Goal: Use online tool/utility: Utilize a website feature to perform a specific function

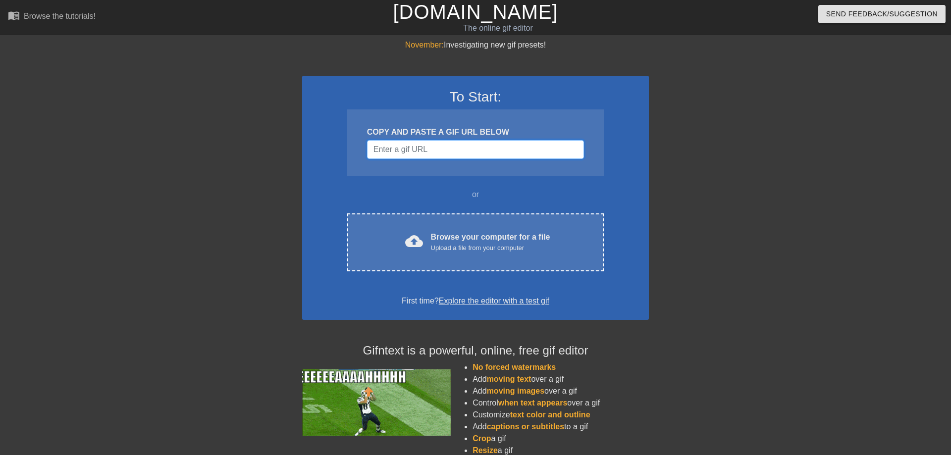
click at [417, 150] on input "Username" at bounding box center [475, 149] width 217 height 19
paste input "[URL][DOMAIN_NAME][DOMAIN_NAME][PERSON_NAME]"
type input "[URL][DOMAIN_NAME][DOMAIN_NAME][PERSON_NAME]"
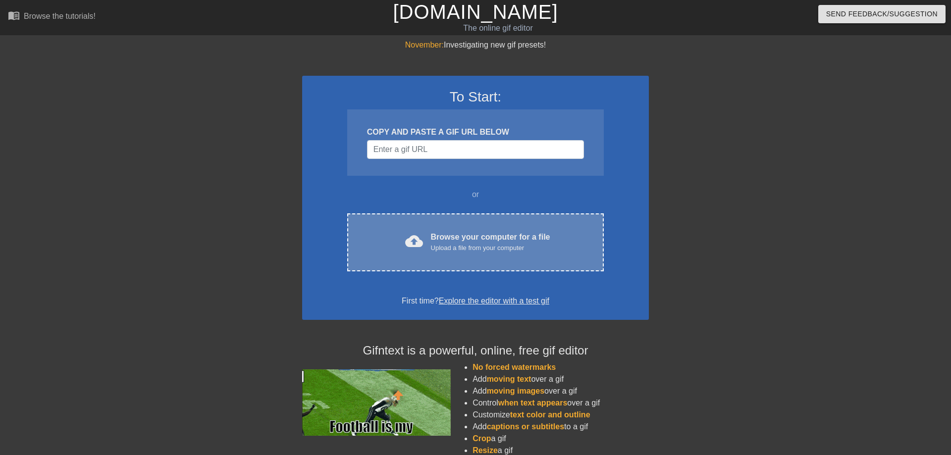
click at [493, 239] on div "Browse your computer for a file Upload a file from your computer" at bounding box center [490, 242] width 119 height 22
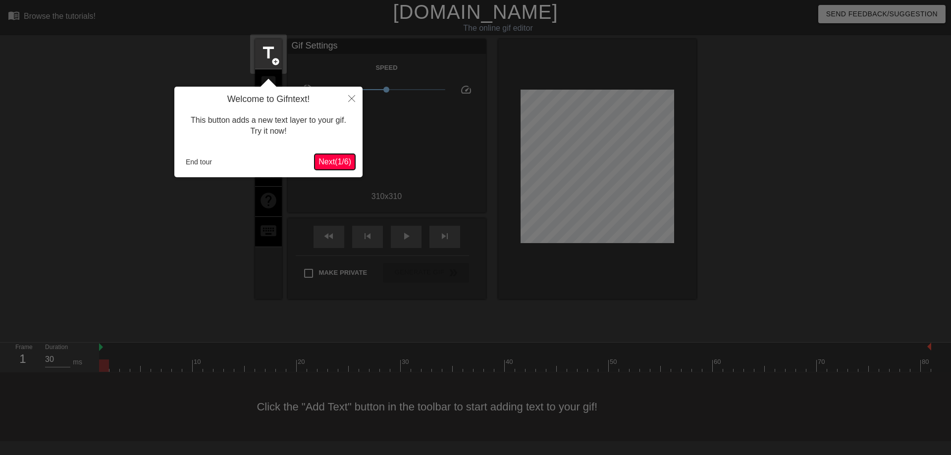
click at [317, 156] on button "Next ( 1 / 6 )" at bounding box center [335, 162] width 41 height 16
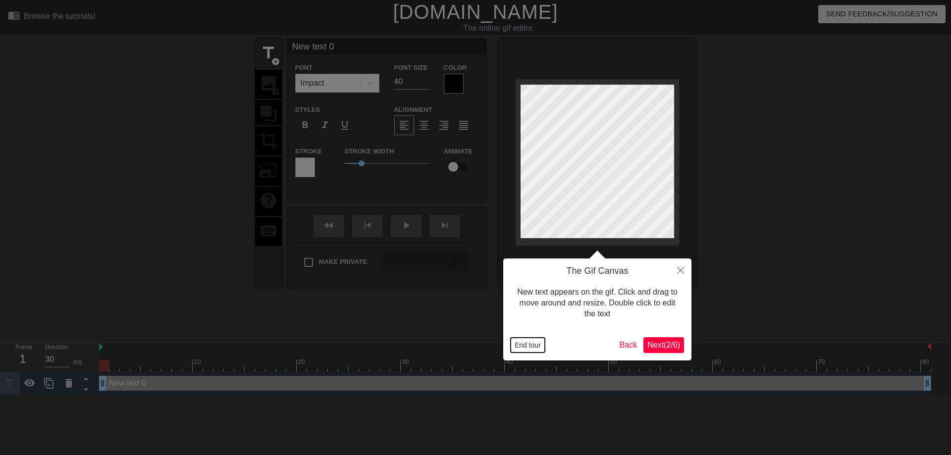
click at [527, 347] on button "End tour" at bounding box center [528, 345] width 34 height 15
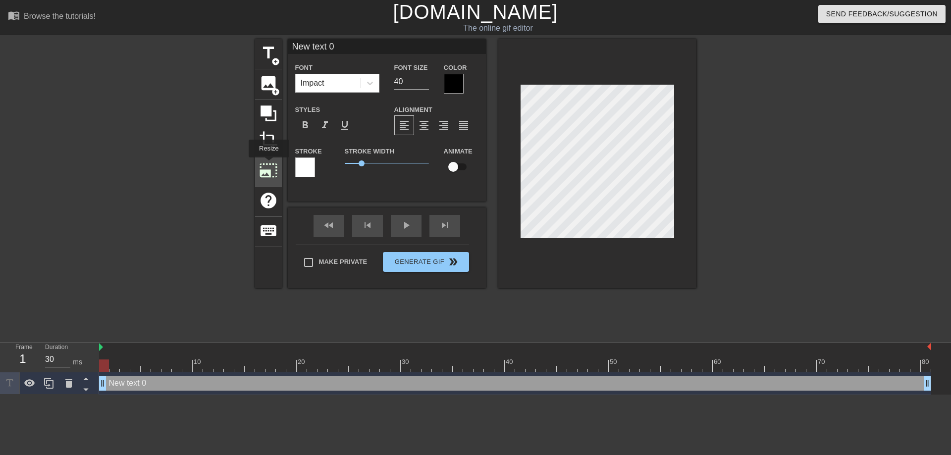
click at [268, 164] on span "photo_size_select_large" at bounding box center [268, 170] width 19 height 19
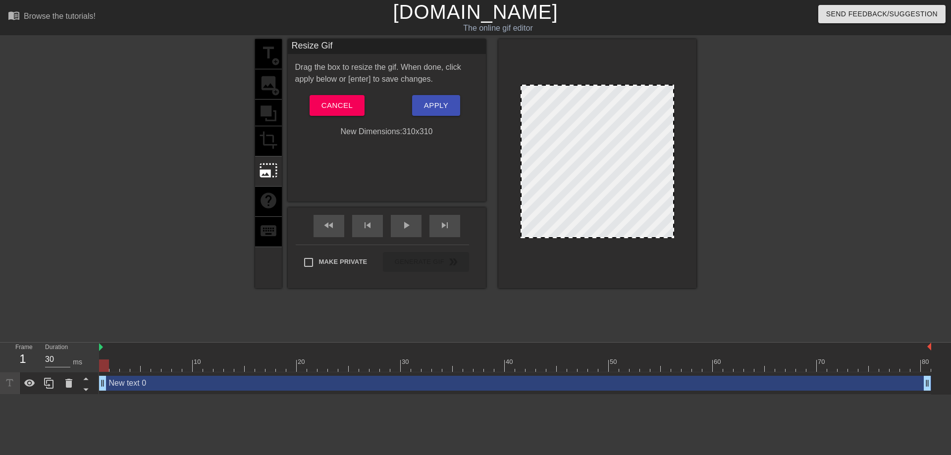
drag, startPoint x: 672, startPoint y: 86, endPoint x: 737, endPoint y: 92, distance: 65.2
click at [737, 92] on div "title add_circle image add_circle crop photo_size_select_large help keyboard Re…" at bounding box center [475, 187] width 951 height 297
click at [335, 104] on span "Cancel" at bounding box center [337, 105] width 31 height 13
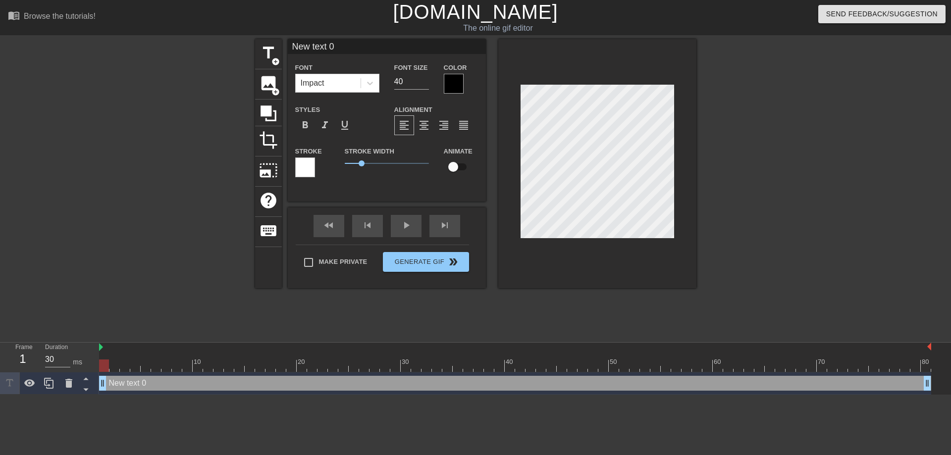
type input "Ne text 0"
type textarea "Ne text 0"
click at [457, 161] on div "title add_circle image add_circle crop photo_size_select_large help keyboard Ne…" at bounding box center [475, 163] width 441 height 249
type input "0"
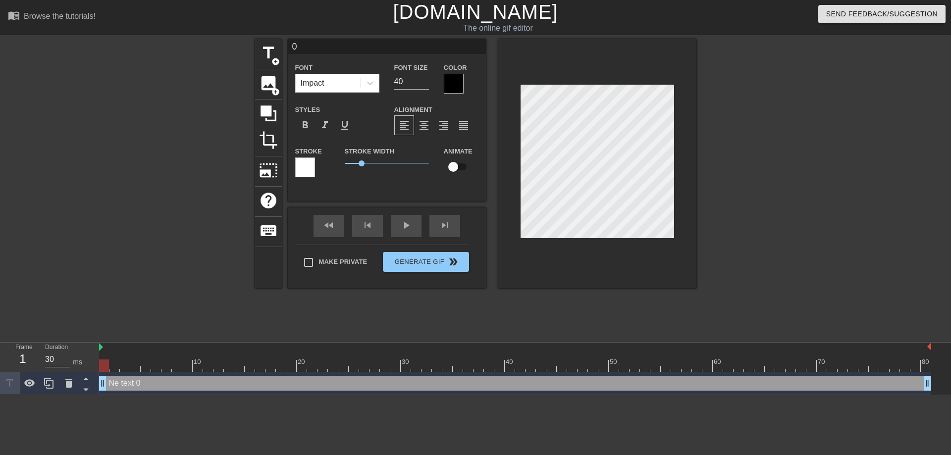
type textarea "0"
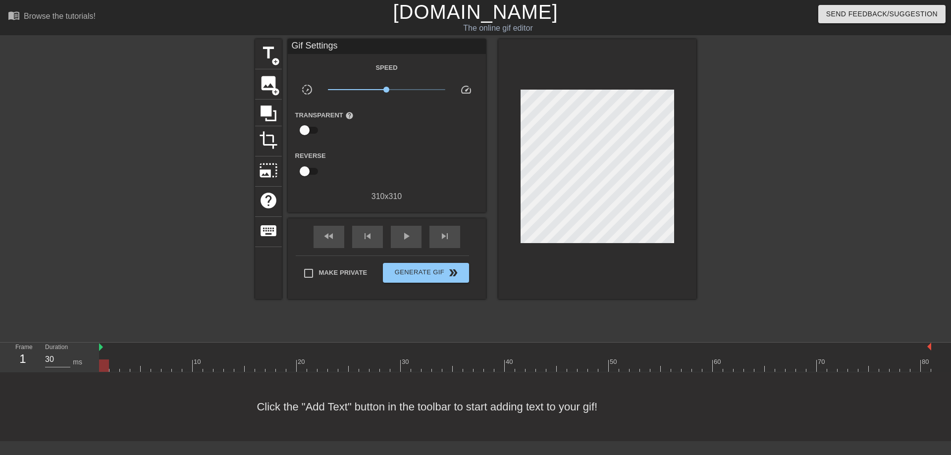
click at [748, 182] on div at bounding box center [782, 187] width 149 height 297
click at [265, 80] on span "image" at bounding box center [268, 83] width 19 height 19
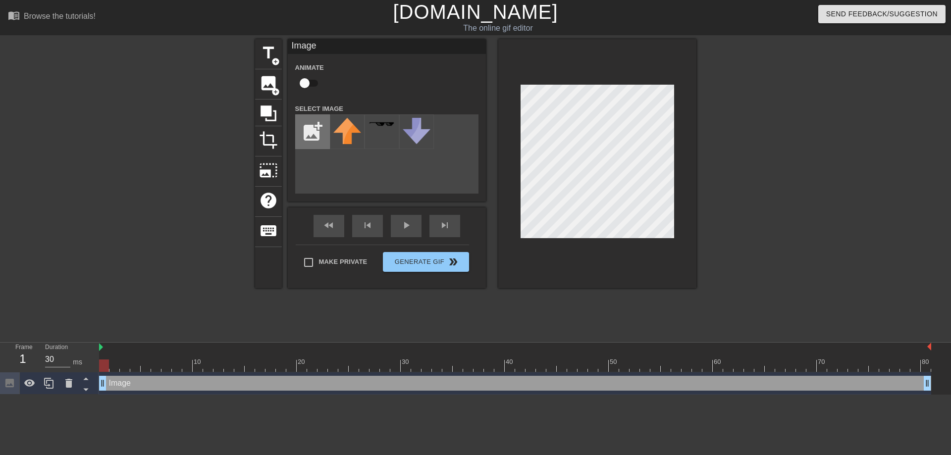
click at [314, 131] on input "file" at bounding box center [313, 132] width 34 height 34
type input "C:\fakepath\fake news.png"
click at [548, 349] on div "menu_book Browse the tutorials! [DOMAIN_NAME] The online gif editor Send Feedba…" at bounding box center [475, 197] width 951 height 395
click at [341, 134] on div at bounding box center [347, 131] width 35 height 35
click at [345, 125] on img at bounding box center [347, 124] width 28 height 8
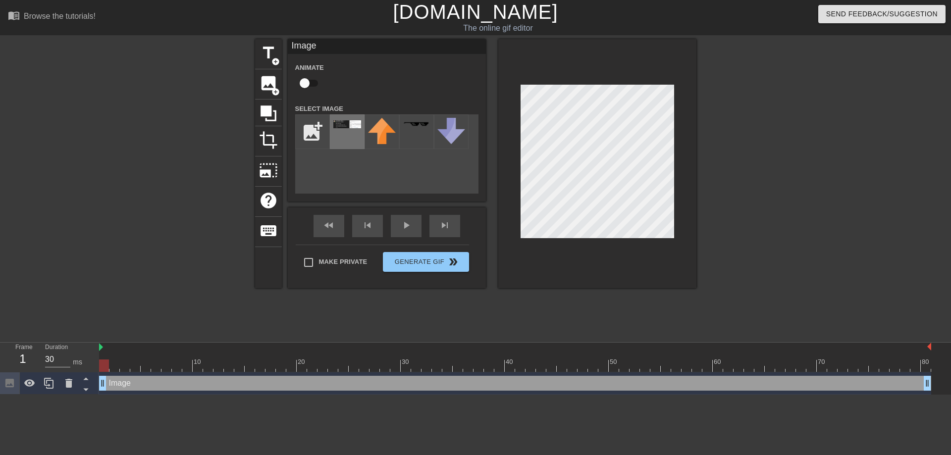
click at [345, 125] on img at bounding box center [347, 124] width 28 height 8
